Goal: Task Accomplishment & Management: Manage account settings

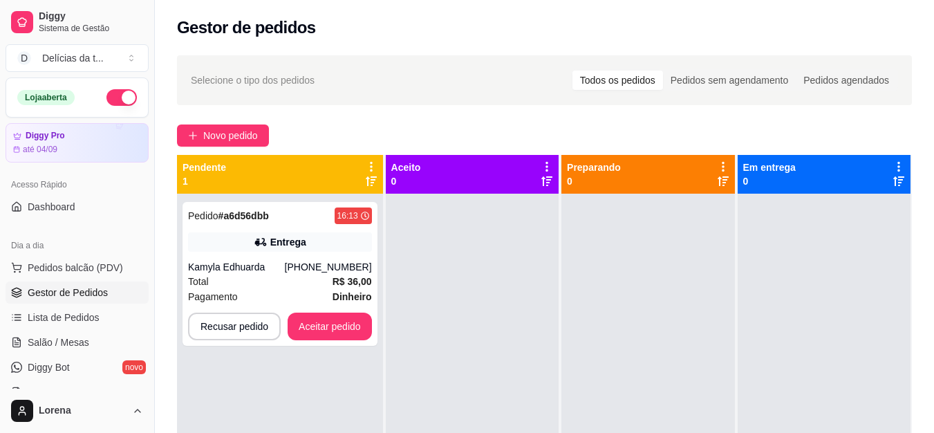
click at [261, 264] on div "Kamyla Edhuarda" at bounding box center [236, 267] width 97 height 14
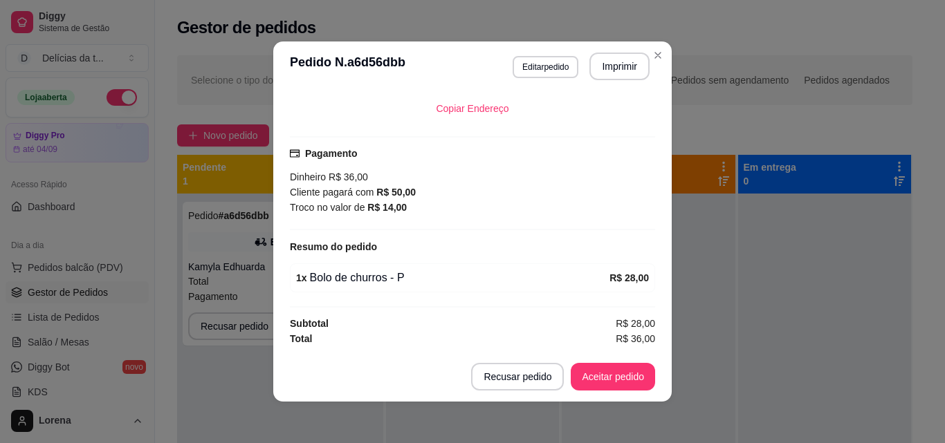
scroll to position [3, 0]
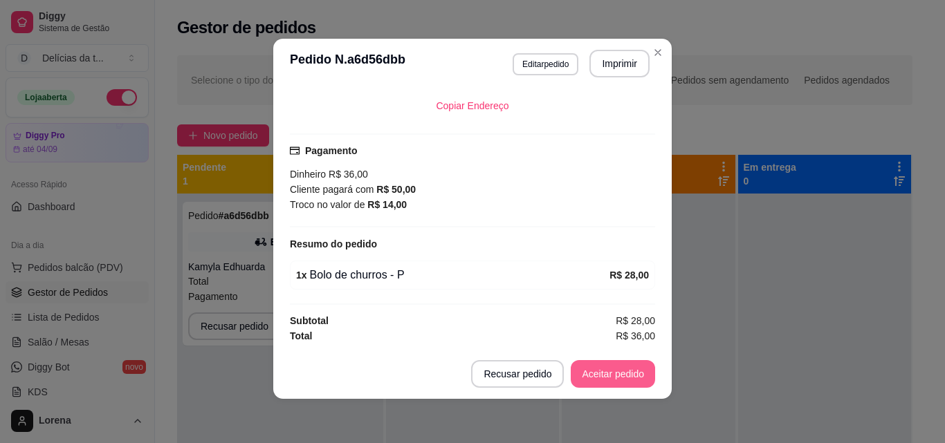
click at [590, 370] on button "Aceitar pedido" at bounding box center [613, 374] width 84 height 28
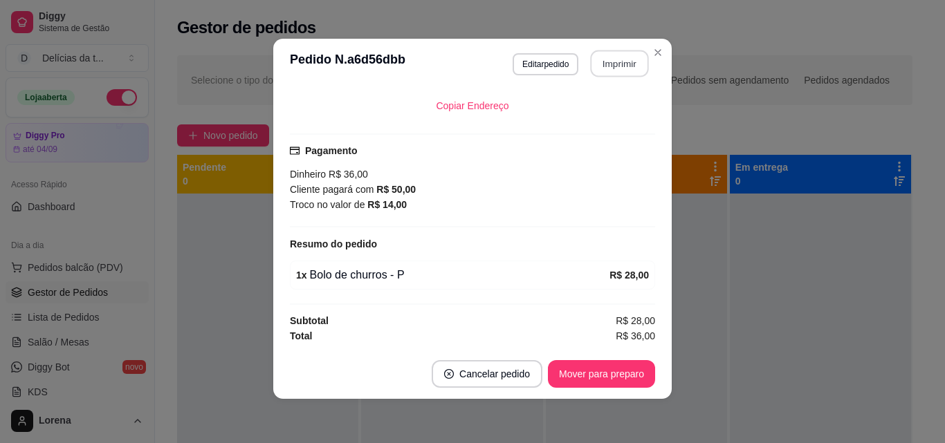
click at [619, 70] on button "Imprimir" at bounding box center [620, 63] width 58 height 27
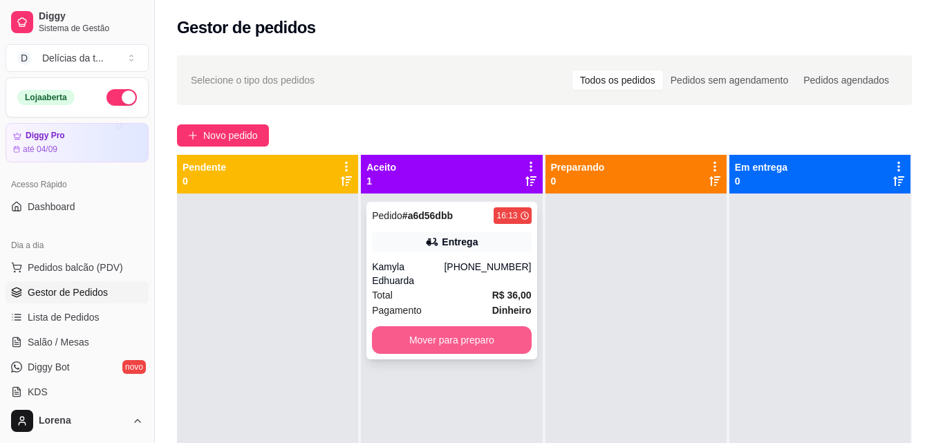
click at [468, 326] on button "Mover para preparo" at bounding box center [451, 340] width 159 height 28
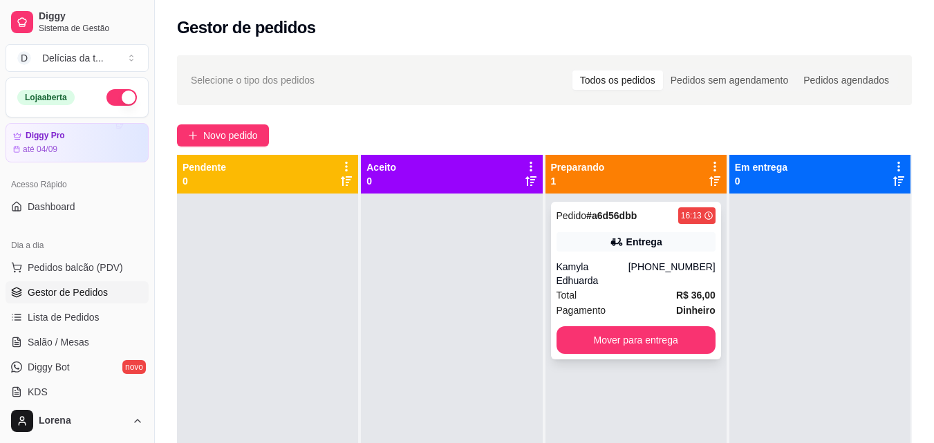
click at [687, 249] on div "Entrega" at bounding box center [636, 241] width 159 height 19
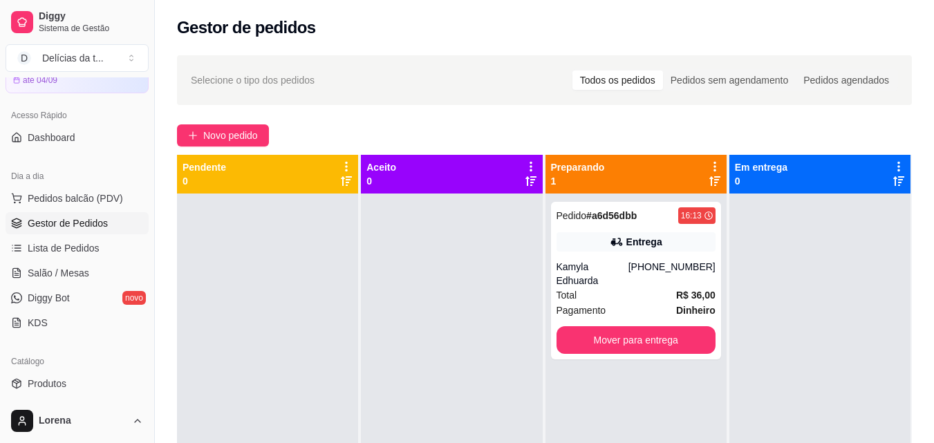
scroll to position [207, 0]
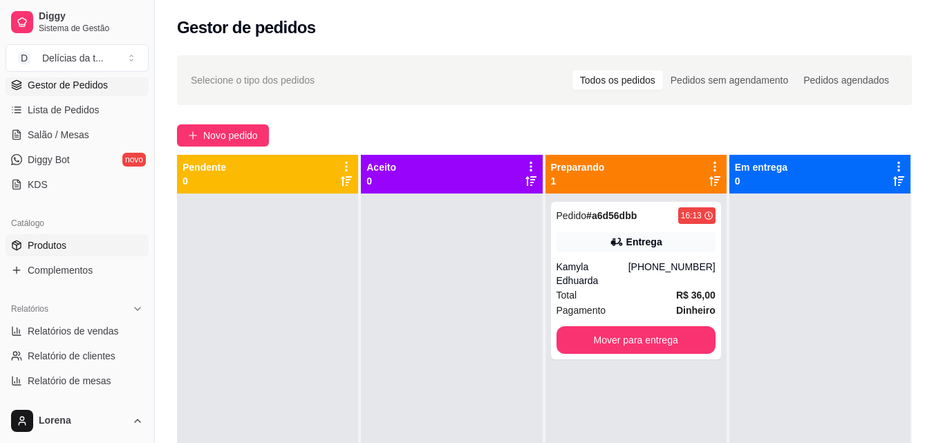
click at [65, 248] on span "Produtos" at bounding box center [47, 246] width 39 height 14
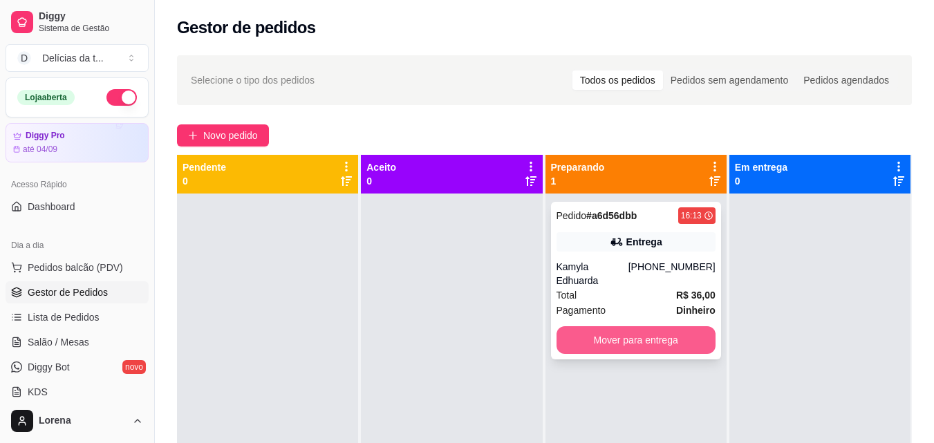
click at [645, 329] on button "Mover para entrega" at bounding box center [636, 340] width 159 height 28
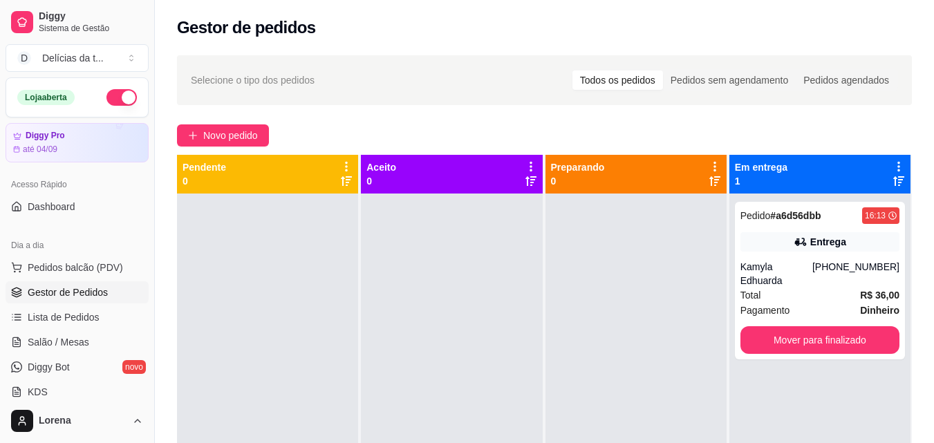
click at [824, 288] on div "Total R$ 36,00" at bounding box center [820, 295] width 159 height 15
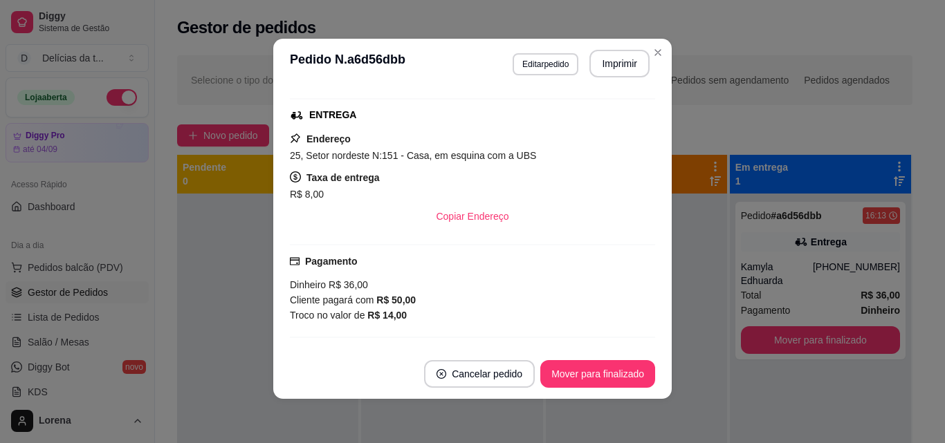
scroll to position [318, 0]
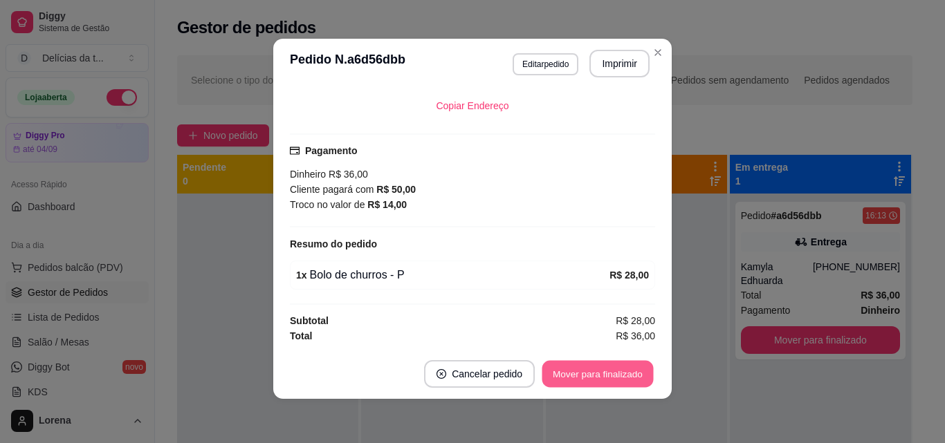
click at [593, 379] on button "Mover para finalizado" at bounding box center [597, 374] width 111 height 27
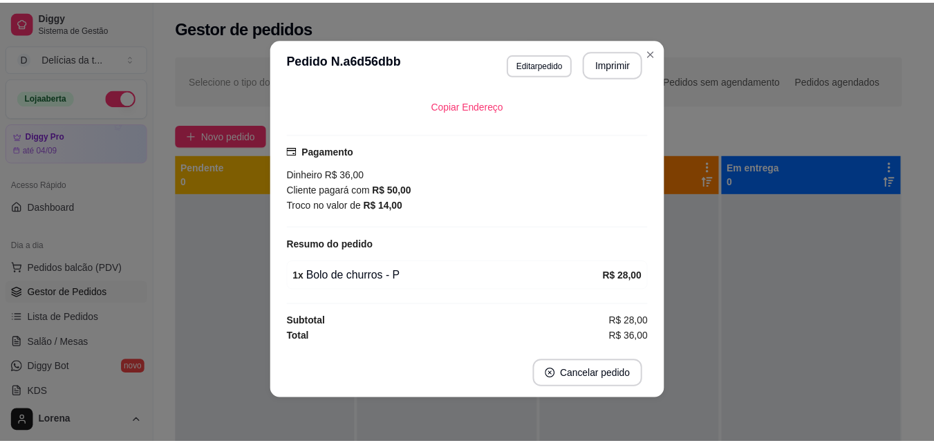
scroll to position [286, 0]
